Goal: Information Seeking & Learning: Learn about a topic

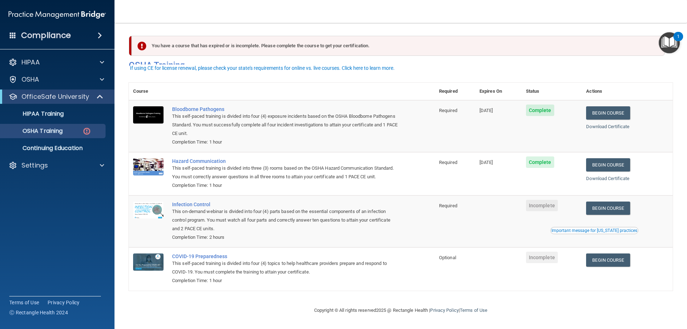
scroll to position [9, 0]
click at [57, 128] on p "OSHA Training" at bounding box center [34, 130] width 58 height 7
click at [62, 133] on p "OSHA Training" at bounding box center [34, 130] width 58 height 7
click at [678, 257] on main "You have a course that has expired or is incomplete. Please complete the course…" at bounding box center [400, 176] width 572 height 306
click at [601, 211] on link "Begin Course" at bounding box center [608, 207] width 44 height 13
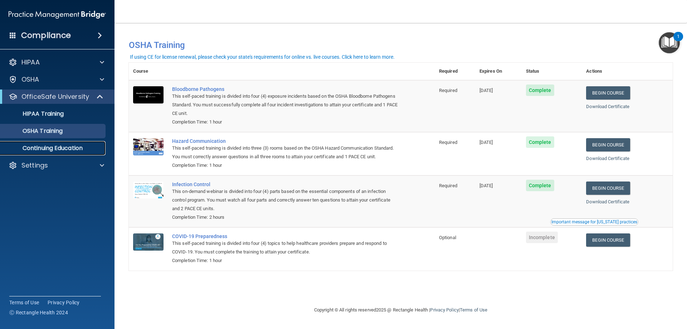
click at [45, 148] on p "Continuing Education" at bounding box center [54, 147] width 98 height 7
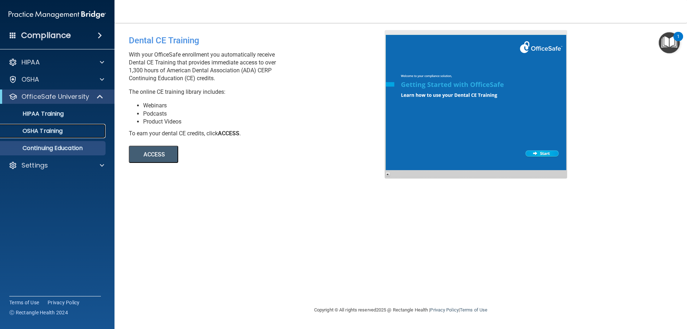
click at [40, 131] on p "OSHA Training" at bounding box center [34, 130] width 58 height 7
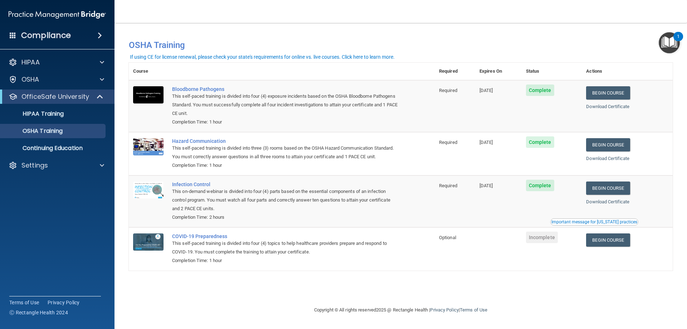
click at [672, 46] on img "Open Resource Center, 1 new notification" at bounding box center [668, 42] width 21 height 21
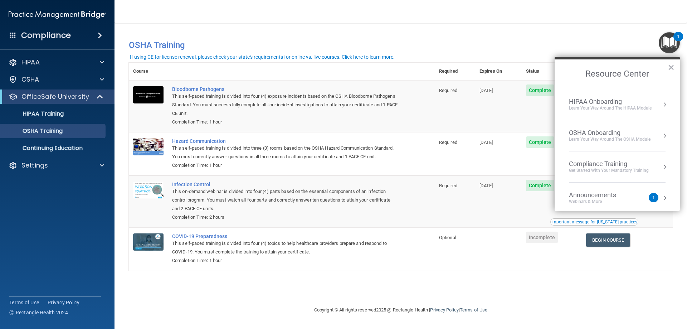
click at [594, 196] on div "Announcements" at bounding box center [600, 195] width 62 height 8
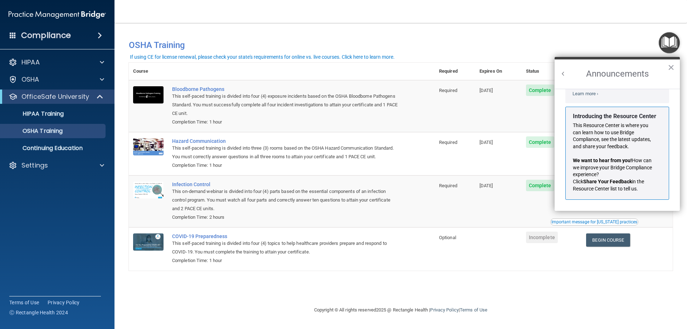
scroll to position [126, 0]
